Goal: Information Seeking & Learning: Learn about a topic

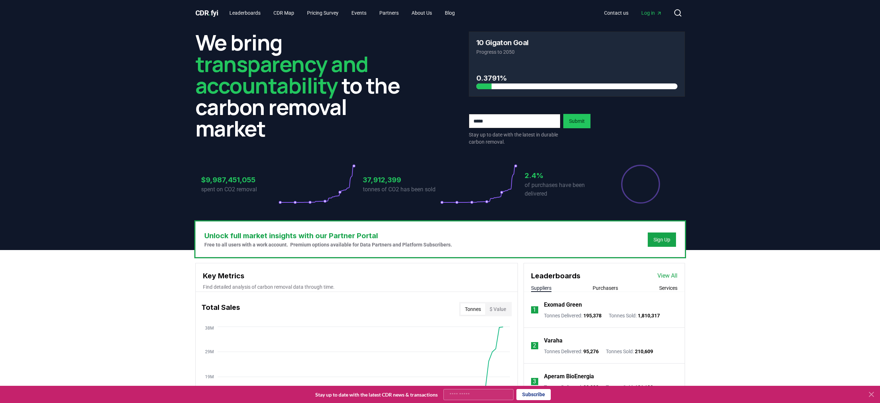
scroll to position [8, 0]
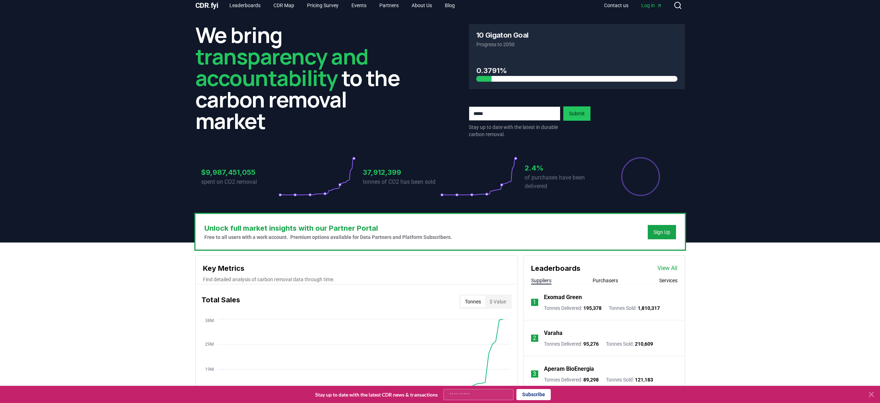
drag, startPoint x: 499, startPoint y: 83, endPoint x: 467, endPoint y: 79, distance: 32.1
click at [467, 79] on div "We bring transparency and accountability to the carbon removal market 10 Gigato…" at bounding box center [441, 81] width 490 height 114
click at [482, 74] on h3 "0.3791%" at bounding box center [577, 70] width 201 height 11
click at [481, 70] on h3 "0.3791%" at bounding box center [577, 70] width 201 height 11
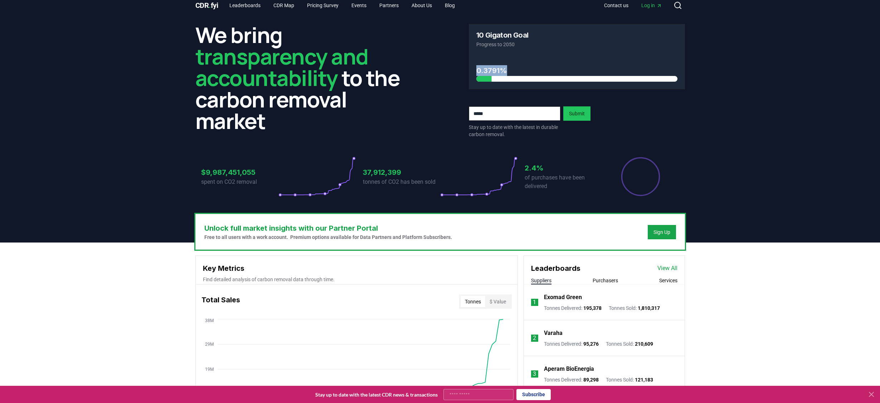
click at [481, 70] on h3 "0.3791%" at bounding box center [577, 70] width 201 height 11
drag, startPoint x: 512, startPoint y: 64, endPoint x: 492, endPoint y: 66, distance: 20.1
